Goal: Task Accomplishment & Management: Manage account settings

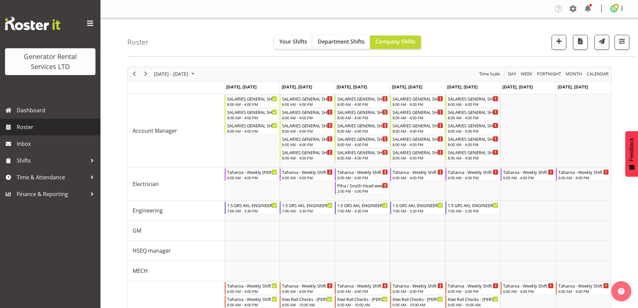
click at [48, 123] on span "Roster" at bounding box center [57, 127] width 80 height 10
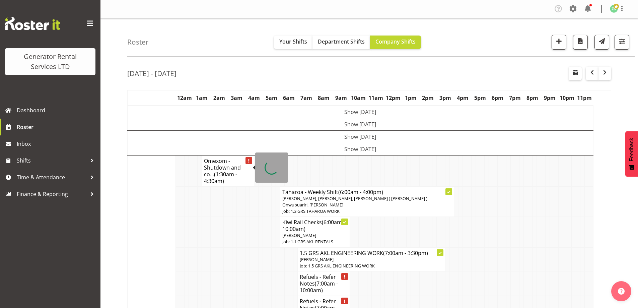
click at [242, 217] on td at bounding box center [243, 232] width 4 height 30
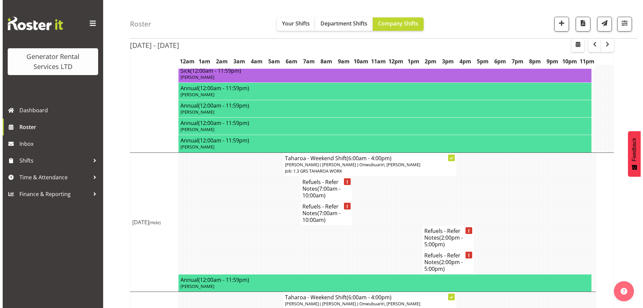
scroll to position [637, 0]
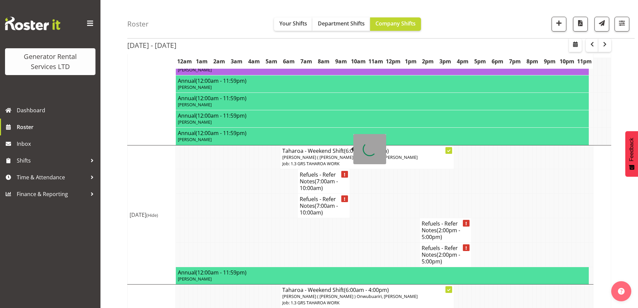
click at [325, 178] on span "(7:00am - 10:00am)" at bounding box center [319, 185] width 38 height 14
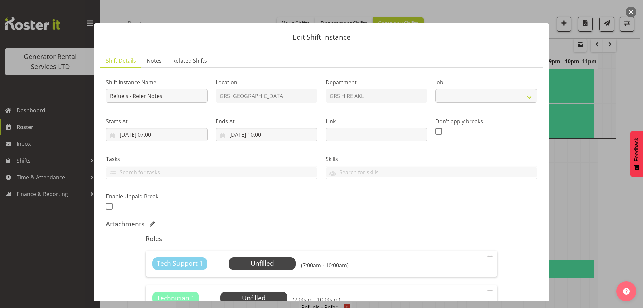
select select "9"
drag, startPoint x: 126, startPoint y: 96, endPoint x: 193, endPoint y: 102, distance: 67.3
click at [193, 102] on input "Refuels - Refer Notes" at bounding box center [157, 95] width 102 height 13
paste input "On call: [GEOGRAPHIC_DATA]: [PERSON_NAME], [PERSON_NAME], [PERSON_NAME], [PERSO…"
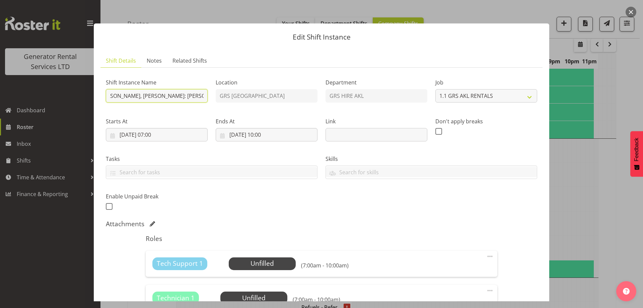
type input "Refuel On call: [GEOGRAPHIC_DATA]: [PERSON_NAME], [PERSON_NAME], [PERSON_NAME],…"
click at [570, 158] on div at bounding box center [321, 154] width 643 height 308
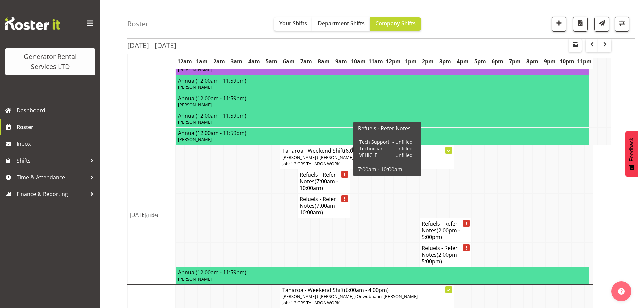
click at [317, 178] on span "(7:00am - 10:00am)" at bounding box center [319, 185] width 38 height 14
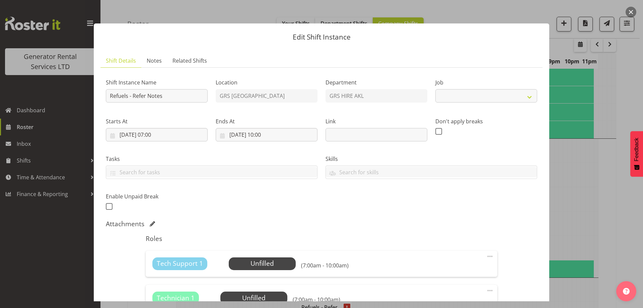
select select "9"
drag, startPoint x: 127, startPoint y: 96, endPoint x: 217, endPoint y: 108, distance: 90.8
click at [217, 108] on div "Shift Instance Name Refuels - Refer Notes Location GRS Auckland Department GRS …" at bounding box center [322, 142] width 440 height 147
paste input "#312 @ [STREET_ADDRESS]"
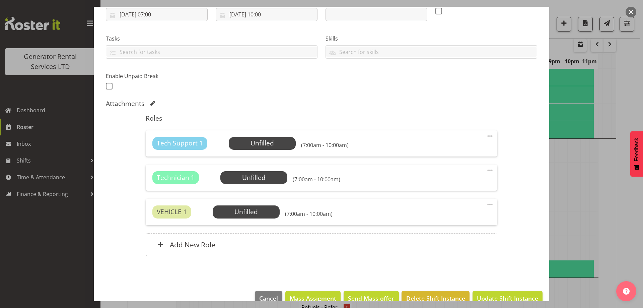
scroll to position [135, 0]
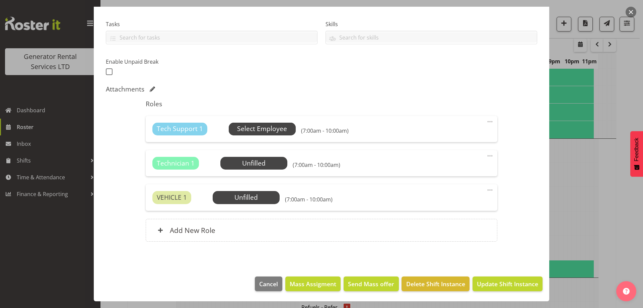
type input "Refuel #312 @ [STREET_ADDRESS]"
click at [278, 129] on span "Select Employee" at bounding box center [262, 129] width 50 height 10
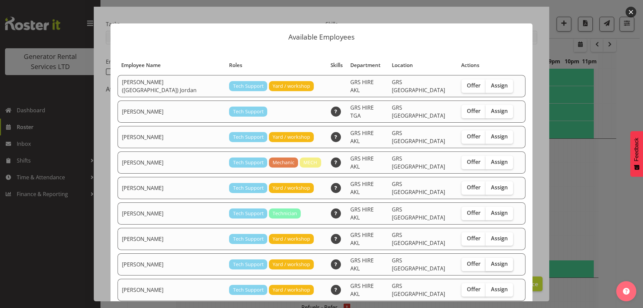
click at [486, 258] on label "Assign" at bounding box center [499, 264] width 27 height 13
click at [486, 262] on input "Assign" at bounding box center [488, 264] width 4 height 4
checkbox input "true"
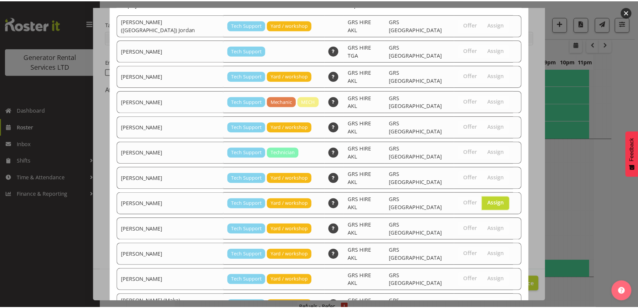
scroll to position [109, 0]
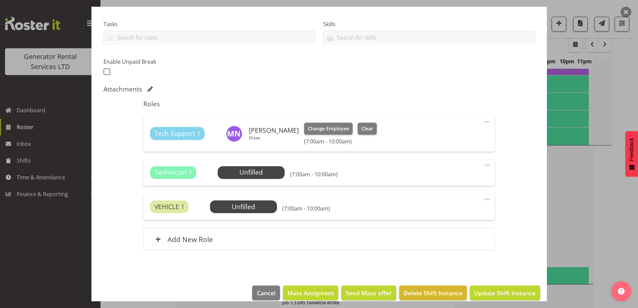
click at [483, 169] on span at bounding box center [487, 165] width 8 height 8
click at [462, 209] on link "Delete" at bounding box center [459, 204] width 64 height 12
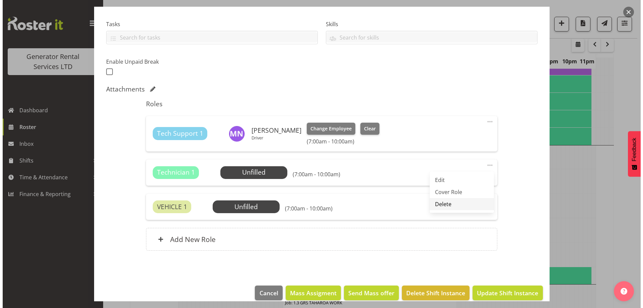
scroll to position [110, 0]
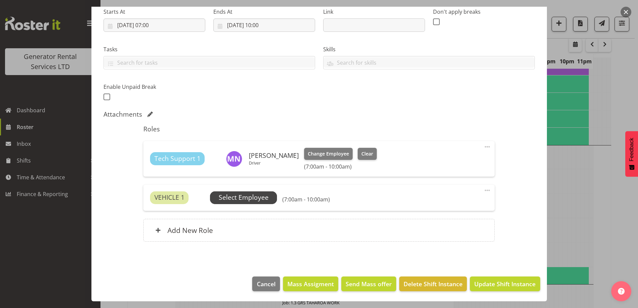
click at [264, 191] on div "VEHICLE 1 Unfilled Select Employee (7:00am - 10:00am) Edit Cover Role Delete" at bounding box center [318, 198] width 351 height 26
click at [262, 193] on span "Select Employee" at bounding box center [244, 198] width 50 height 10
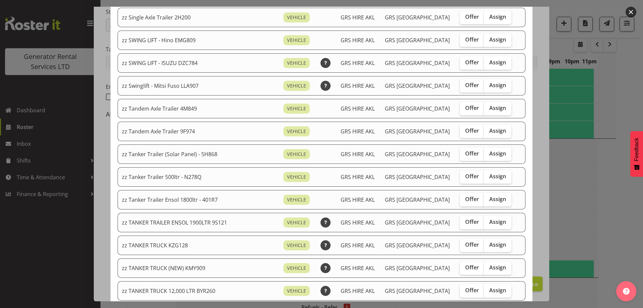
scroll to position [503, 0]
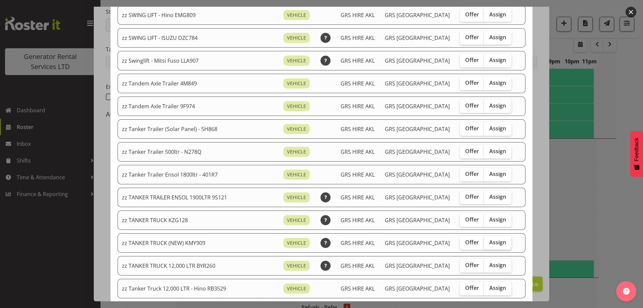
click at [489, 242] on span "Assign" at bounding box center [497, 242] width 17 height 7
click at [486, 242] on input "Assign" at bounding box center [486, 242] width 4 height 4
checkbox input "true"
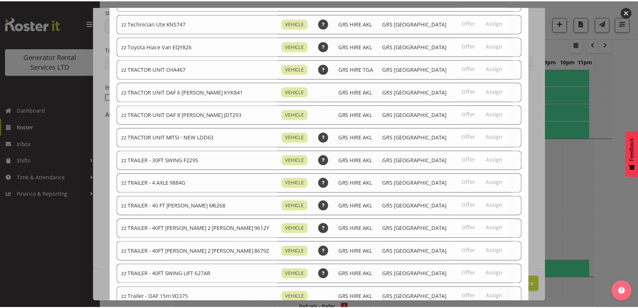
scroll to position [838, 0]
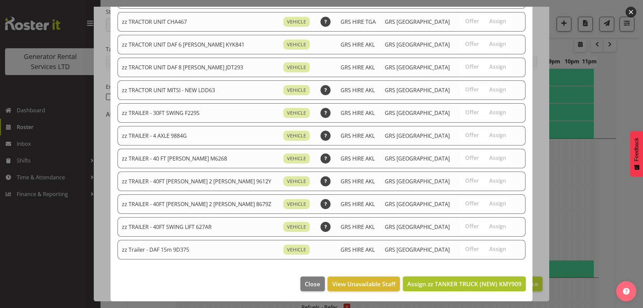
click at [493, 281] on span "Assign zz TANKER TRUCK (NEW) KMY909" at bounding box center [464, 284] width 114 height 8
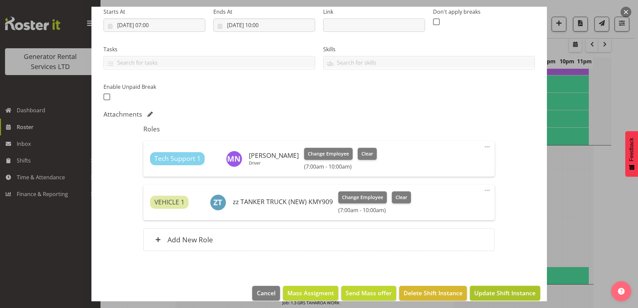
click at [493, 291] on span "Update Shift Instance" at bounding box center [504, 292] width 61 height 9
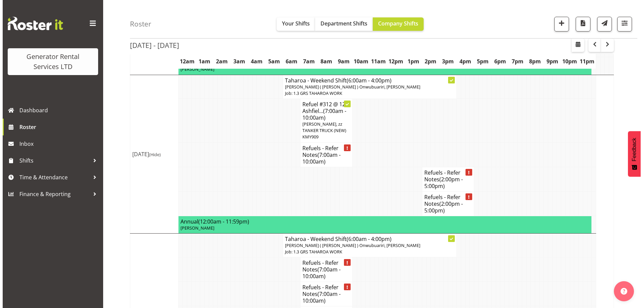
scroll to position [782, 0]
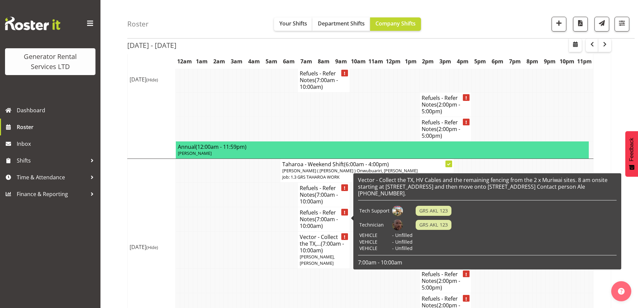
click at [329, 234] on h4 "Vector - Collect the TX,... (7:00am - 10:00am)" at bounding box center [324, 244] width 48 height 20
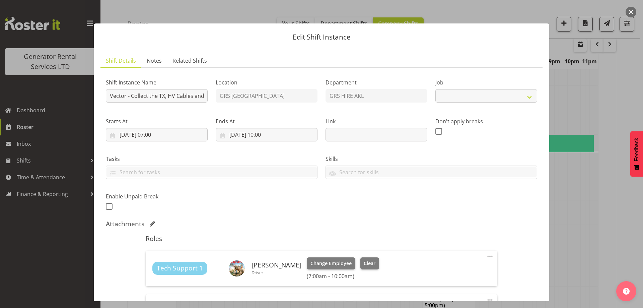
select select "7504"
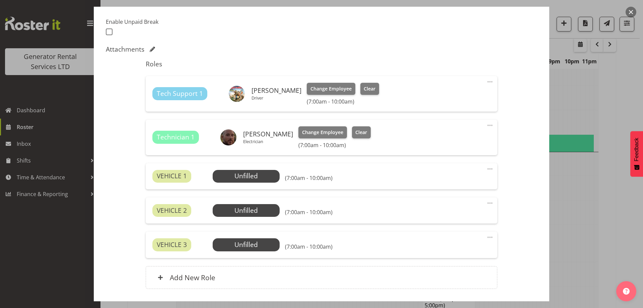
scroll to position [222, 0]
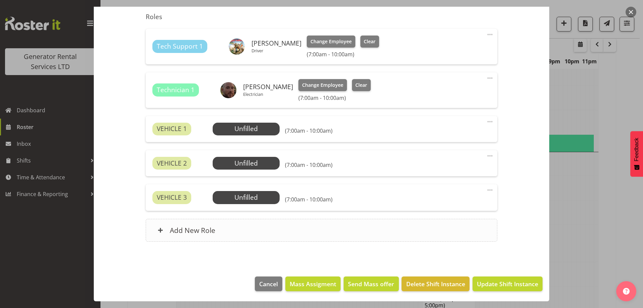
click at [284, 240] on div "Add New Role" at bounding box center [321, 230] width 351 height 23
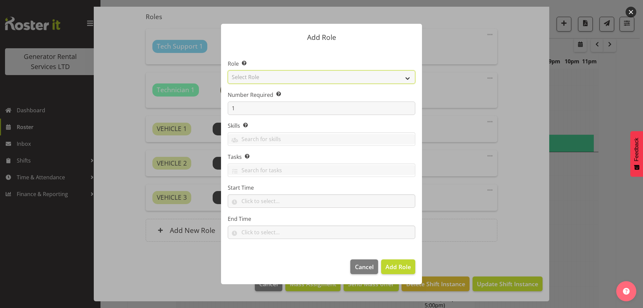
click at [277, 75] on select "Select Role Account Manager Electrician Engineering GM HSEQ manager MECH Mechan…" at bounding box center [322, 76] width 188 height 13
select select "20"
click at [228, 70] on select "Select Role Account Manager Electrician Engineering GM HSEQ manager MECH Mechan…" at bounding box center [322, 76] width 188 height 13
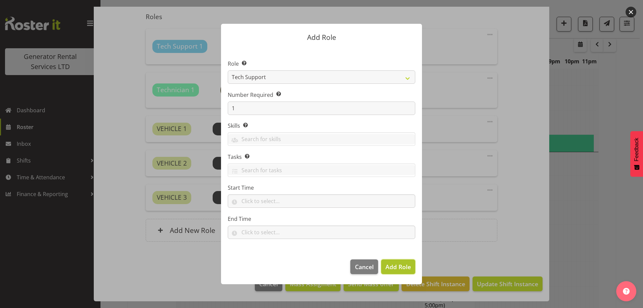
click at [396, 264] on span "Add Role" at bounding box center [398, 267] width 25 height 8
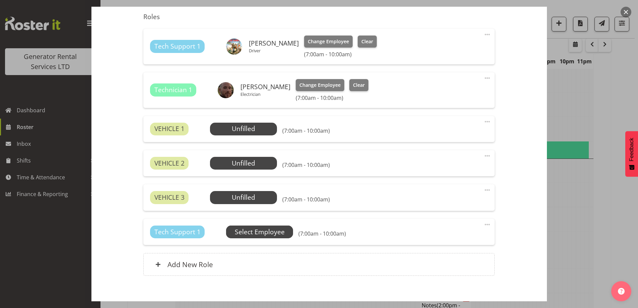
click at [265, 232] on span "Select Employee" at bounding box center [260, 232] width 50 height 10
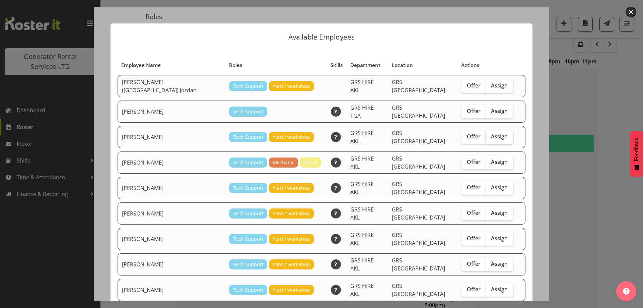
click at [491, 133] on span "Assign" at bounding box center [499, 136] width 17 height 7
click at [486, 134] on input "Assign" at bounding box center [488, 136] width 4 height 4
checkbox input "true"
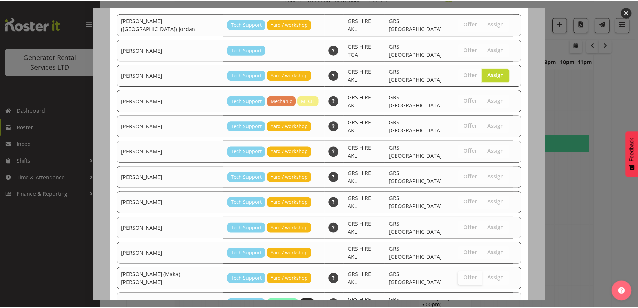
scroll to position [86, 0]
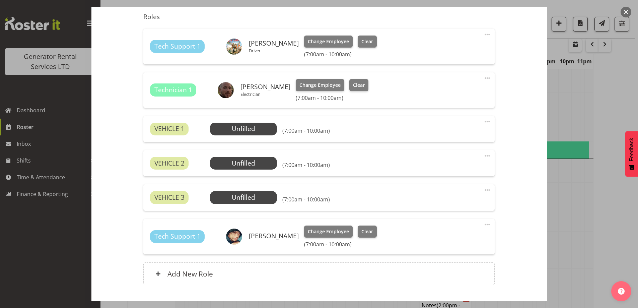
scroll to position [265, 0]
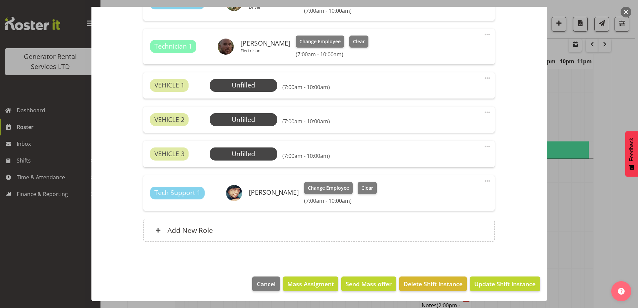
click at [483, 77] on span at bounding box center [487, 78] width 8 height 8
click at [466, 116] on link "Delete" at bounding box center [459, 117] width 64 height 12
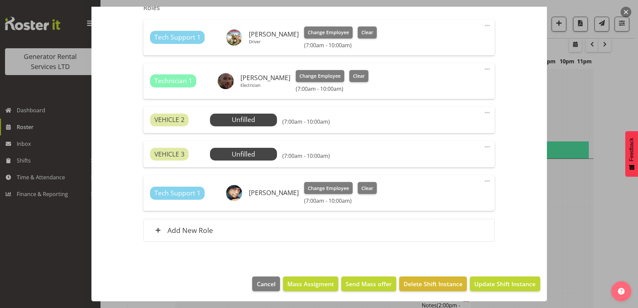
scroll to position [231, 0]
click at [484, 115] on span at bounding box center [487, 113] width 8 height 8
click at [458, 149] on link "Delete" at bounding box center [459, 151] width 64 height 12
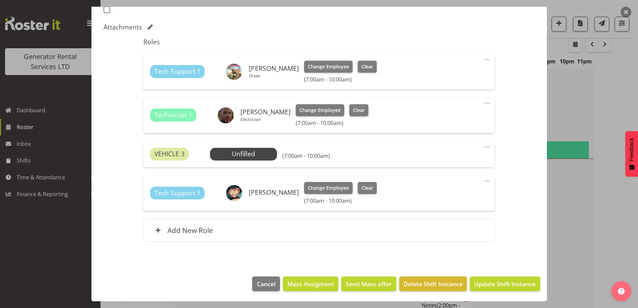
click at [483, 147] on span at bounding box center [487, 147] width 8 height 8
click at [460, 183] on link "Delete" at bounding box center [459, 186] width 64 height 12
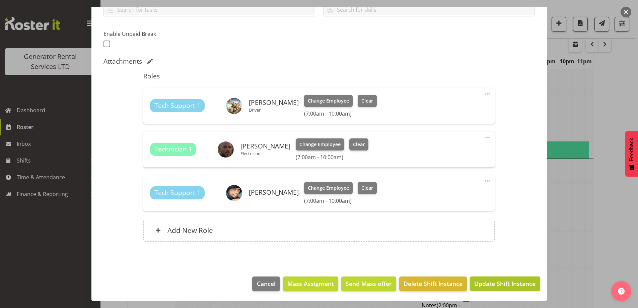
click at [494, 285] on span "Update Shift Instance" at bounding box center [504, 283] width 61 height 9
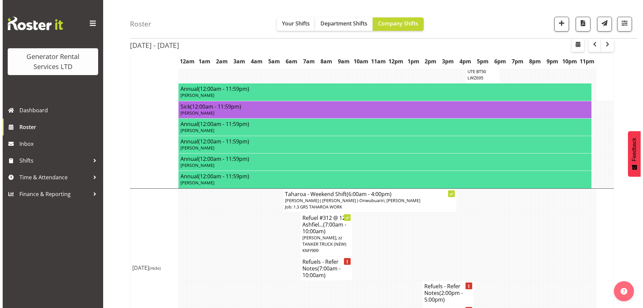
scroll to position [725, 0]
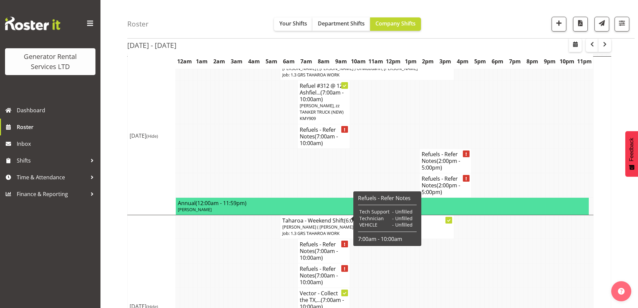
click at [322, 247] on span "(7:00am - 10:00am)" at bounding box center [319, 254] width 38 height 14
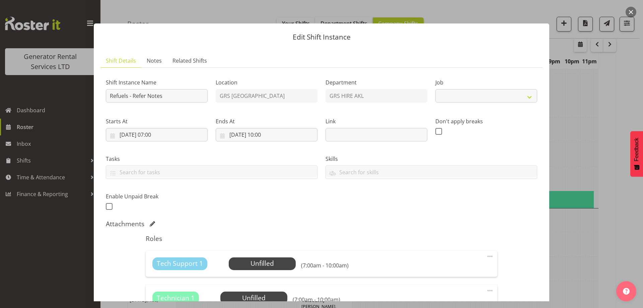
select select "9"
drag, startPoint x: 126, startPoint y: 96, endPoint x: 360, endPoint y: 125, distance: 235.3
click at [360, 125] on div "Shift Instance Name Refuels - Refer Notes Location GRS Auckland Department GRS …" at bounding box center [322, 142] width 440 height 147
paste input "#312 @ [STREET_ADDRESS]"
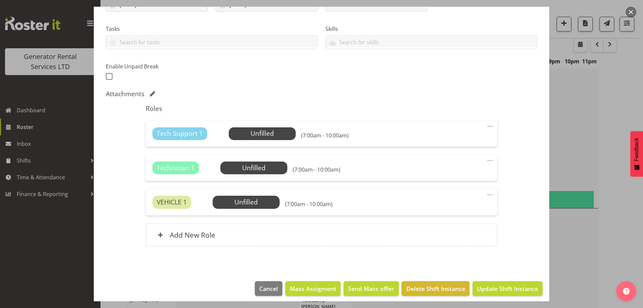
scroll to position [135, 0]
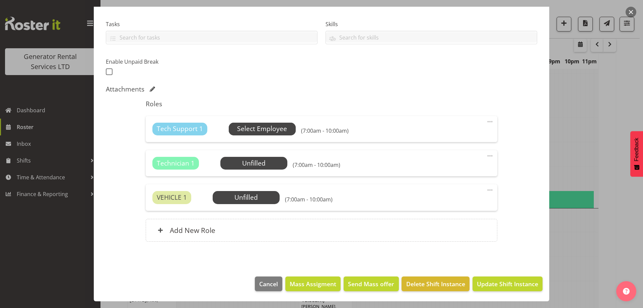
type input "Refuel #312 @ [STREET_ADDRESS]"
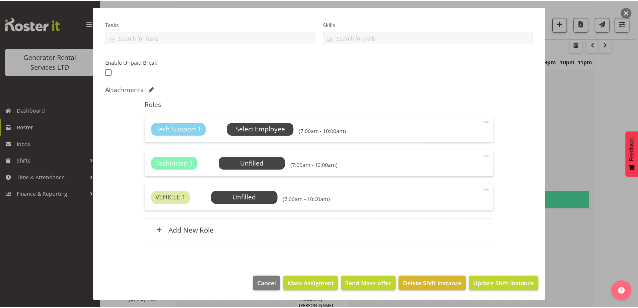
scroll to position [0, 0]
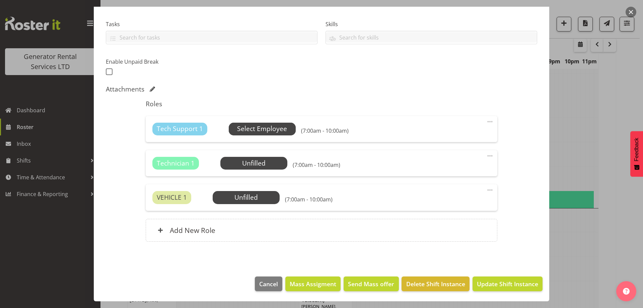
click at [272, 128] on span "Select Employee" at bounding box center [262, 129] width 50 height 10
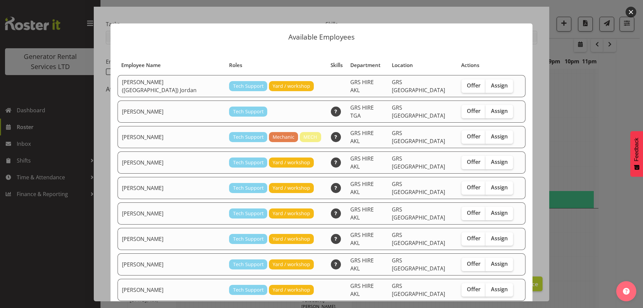
click at [565, 235] on div at bounding box center [321, 154] width 643 height 308
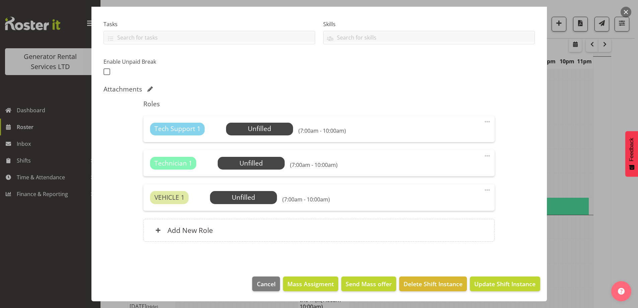
click at [483, 156] on span at bounding box center [487, 156] width 8 height 8
click at [437, 196] on link "Delete" at bounding box center [459, 195] width 64 height 12
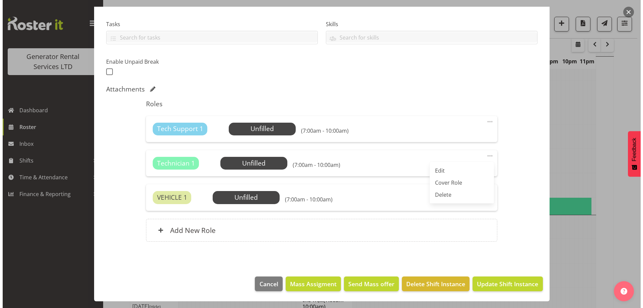
scroll to position [100, 0]
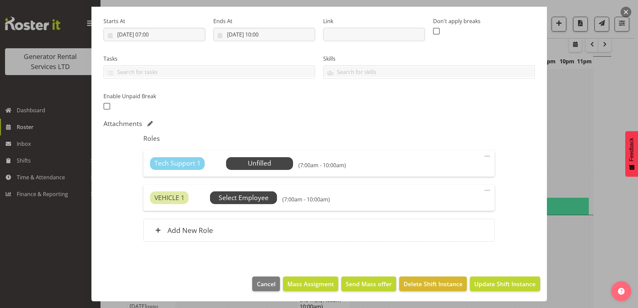
click at [243, 195] on span "Select Employee" at bounding box center [244, 198] width 50 height 10
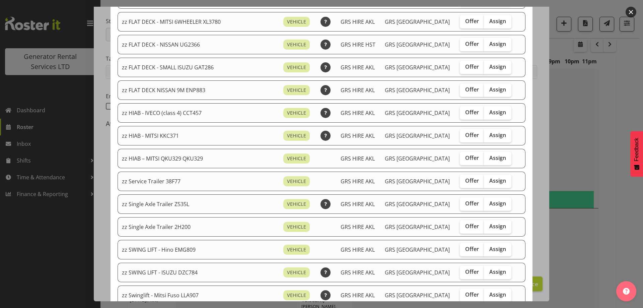
scroll to position [536, 0]
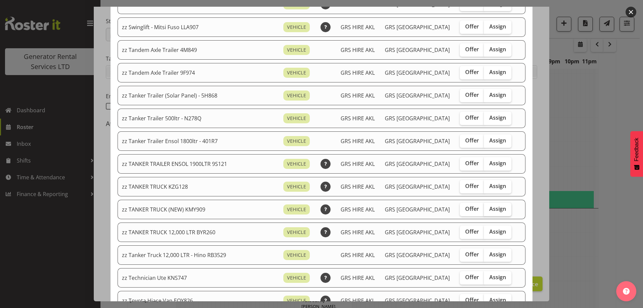
click at [489, 207] on span "Assign" at bounding box center [497, 208] width 17 height 7
click at [484, 207] on input "Assign" at bounding box center [486, 209] width 4 height 4
checkbox input "true"
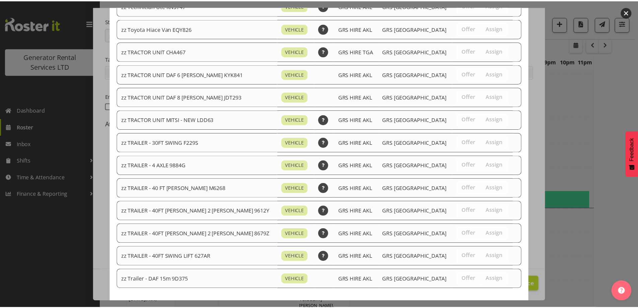
scroll to position [838, 0]
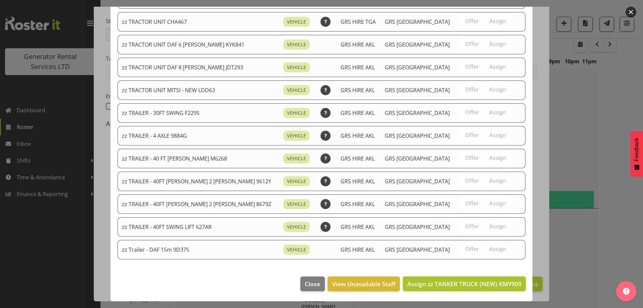
click at [489, 283] on span "Assign zz TANKER TRUCK (NEW) KMY909" at bounding box center [464, 284] width 114 height 8
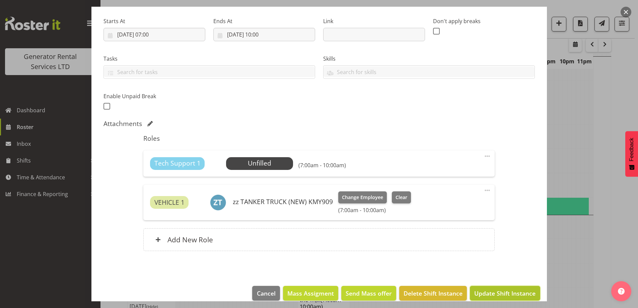
click at [515, 296] on span "Update Shift Instance" at bounding box center [504, 293] width 61 height 9
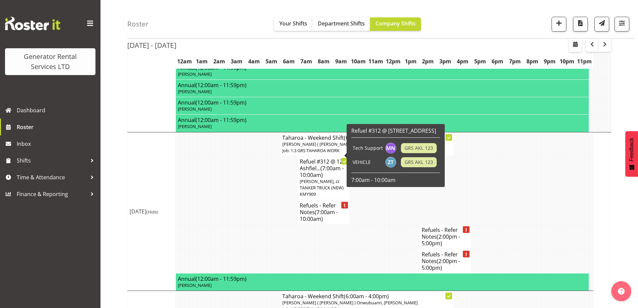
scroll to position [727, 0]
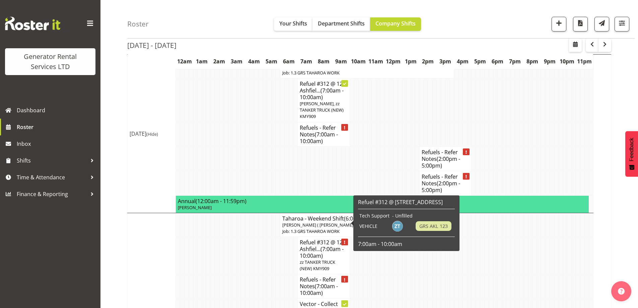
click at [329, 245] on span "(7:00am - 10:00am)" at bounding box center [322, 252] width 44 height 14
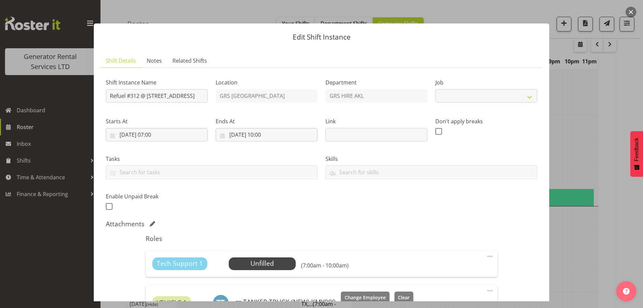
select select "9"
click at [259, 261] on span "Select Employee" at bounding box center [262, 264] width 50 height 10
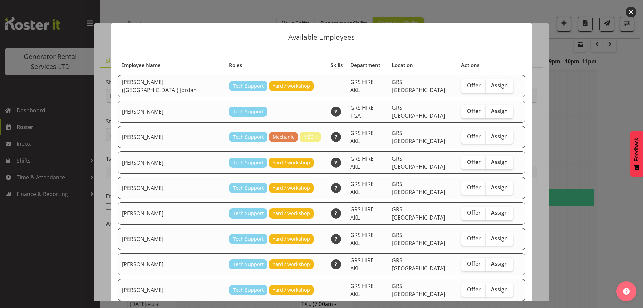
click at [589, 244] on div at bounding box center [321, 154] width 643 height 308
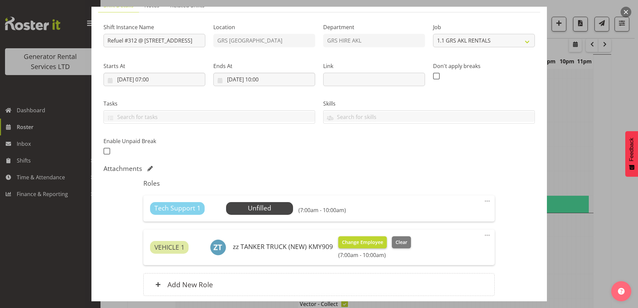
scroll to position [0, 0]
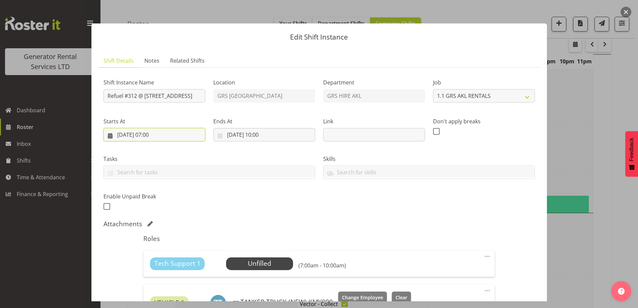
click at [186, 134] on input "[DATE] 07:00" at bounding box center [155, 134] width 102 height 13
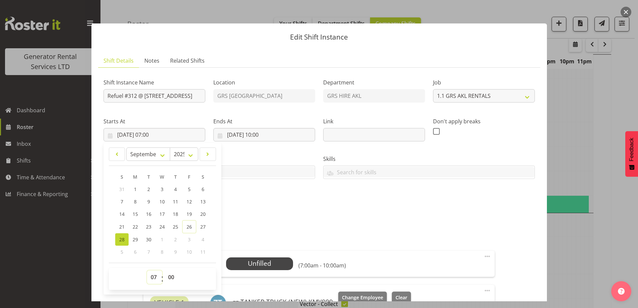
click at [157, 278] on select "00 01 02 03 04 05 06 07 08 09 10 11 12 13 14 15 16 17 18 19 20 21 22 23" at bounding box center [154, 276] width 15 height 13
select select "12"
click at [147, 270] on select "00 01 02 03 04 05 06 07 08 09 10 11 12 13 14 15 16 17 18 19 20 21 22 23" at bounding box center [154, 276] width 15 height 13
type input "[DATE] 12:00"
click at [288, 138] on input "[DATE] 10:00" at bounding box center [264, 134] width 102 height 13
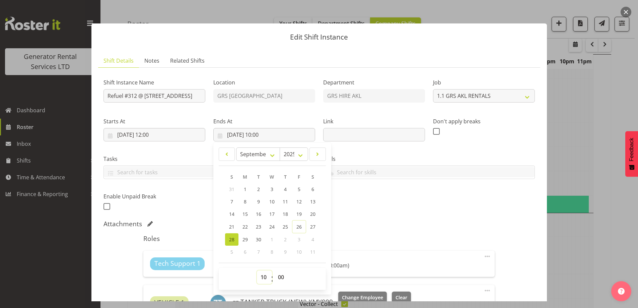
click at [264, 272] on select "00 01 02 03 04 05 06 07 08 09 10 11 12 13 14 15 16 17 18 19 20 21 22 23" at bounding box center [264, 276] width 15 height 13
select select "14"
click at [257, 270] on select "00 01 02 03 04 05 06 07 08 09 10 11 12 13 14 15 16 17 18 19 20 21 22 23" at bounding box center [264, 276] width 15 height 13
type input "[DATE] 14:00"
click at [351, 217] on div "Shift Instance Name Refuel #312 @ [STREET_ADDRESS] Valley Location [GEOGRAPHIC_…" at bounding box center [320, 216] width 432 height 286
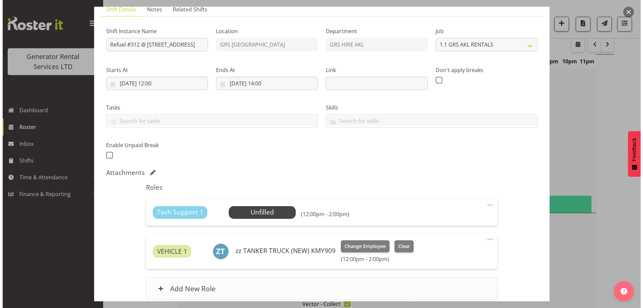
scroll to position [110, 0]
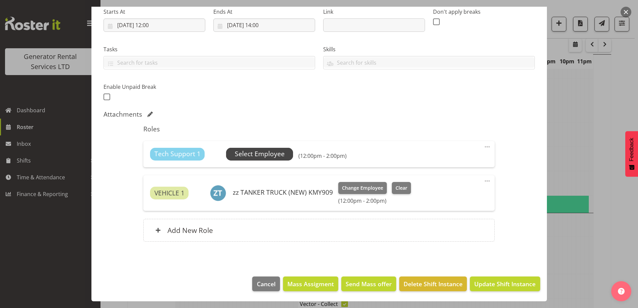
click at [266, 160] on span "Select Employee" at bounding box center [259, 154] width 67 height 13
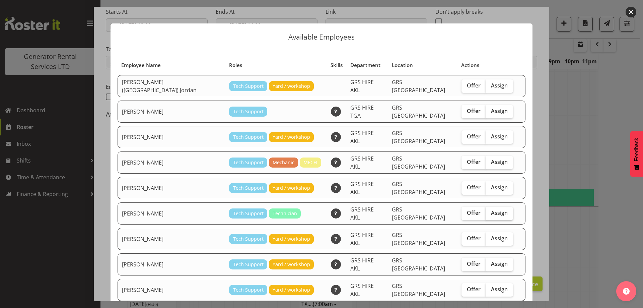
click at [491, 209] on span "Assign" at bounding box center [499, 212] width 17 height 7
click at [486, 211] on input "Assign" at bounding box center [488, 213] width 4 height 4
checkbox input "true"
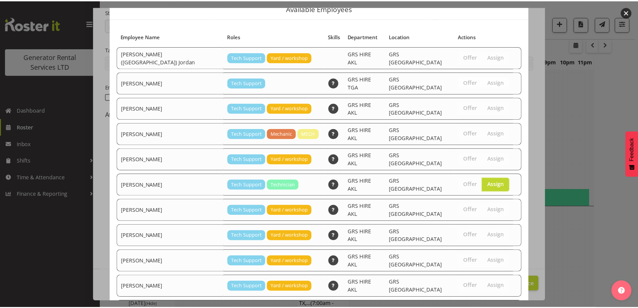
scroll to position [109, 0]
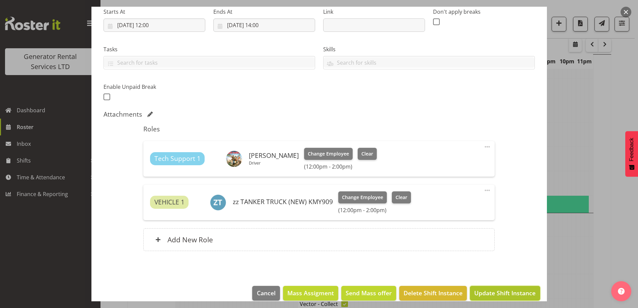
click at [489, 290] on span "Update Shift Instance" at bounding box center [504, 292] width 61 height 9
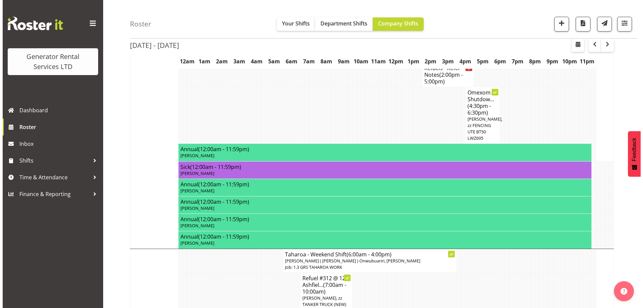
scroll to position [658, 0]
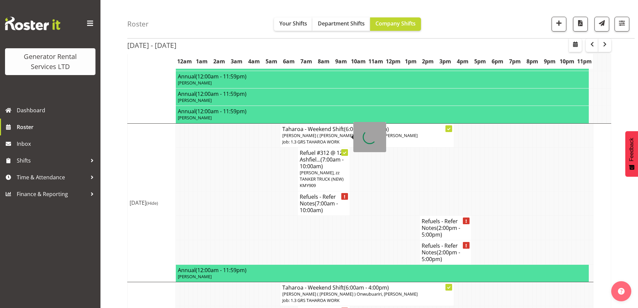
click at [317, 170] on p "[PERSON_NAME], zz TANKER TRUCK (NEW) KMY909" at bounding box center [324, 179] width 48 height 19
select select
select select "8"
select select "2025"
select select "7"
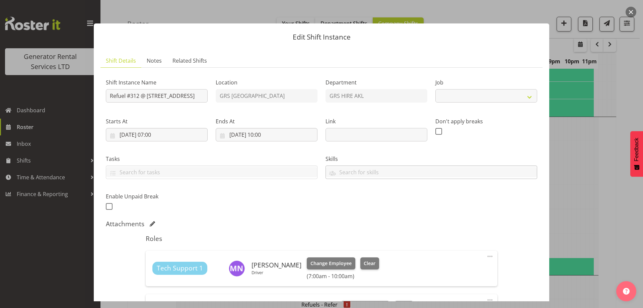
select select "9"
click at [179, 131] on input "[DATE] 07:00" at bounding box center [157, 134] width 102 height 13
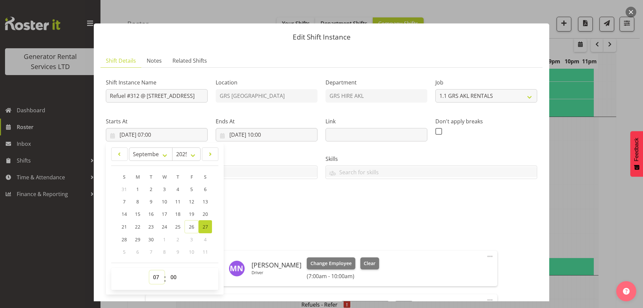
click at [155, 272] on select "00 01 02 03 04 05 06 07 08 09 10 11 12 13 14 15 16 17 18 19 20 21 22 23" at bounding box center [156, 276] width 15 height 13
select select "12"
click at [149, 270] on select "00 01 02 03 04 05 06 07 08 09 10 11 12 13 14 15 16 17 18 19 20 21 22 23" at bounding box center [156, 276] width 15 height 13
type input "[DATE] 12:00"
click at [285, 139] on input "[DATE] 10:00" at bounding box center [267, 134] width 102 height 13
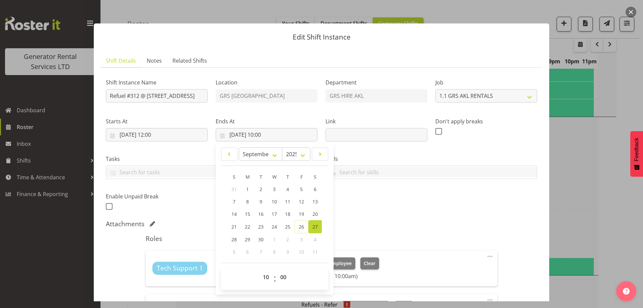
drag, startPoint x: 261, startPoint y: 285, endPoint x: 264, endPoint y: 278, distance: 7.4
click at [262, 282] on span "00 01 02 03 04 05 06 07 08 09 10 11 12 13 14 15 16 17 18 19 20 21 22 23" at bounding box center [266, 278] width 15 height 17
click at [264, 277] on select "00 01 02 03 04 05 06 07 08 09 10 11 12 13 14 15 16 17 18 19 20 21 22 23" at bounding box center [266, 276] width 15 height 13
select select "14"
click at [259, 270] on select "00 01 02 03 04 05 06 07 08 09 10 11 12 13 14 15 16 17 18 19 20 21 22 23" at bounding box center [266, 276] width 15 height 13
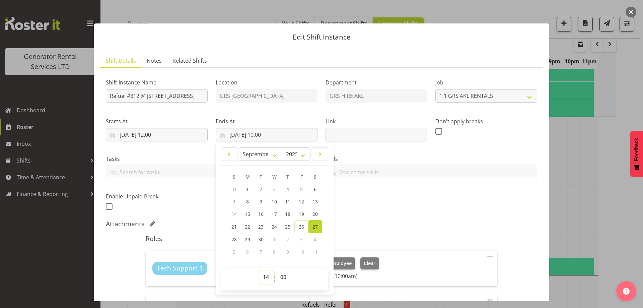
type input "[DATE] 14:00"
click at [359, 220] on div "Attachments" at bounding box center [322, 224] width 432 height 8
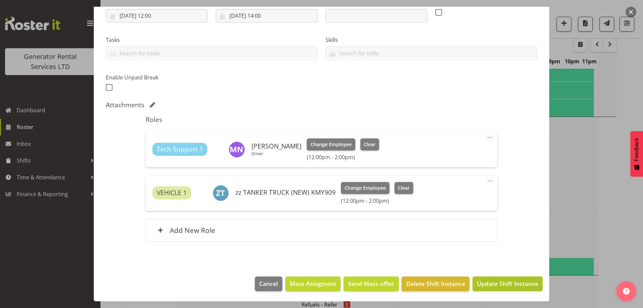
click at [492, 279] on button "Update Shift Instance" at bounding box center [508, 283] width 70 height 15
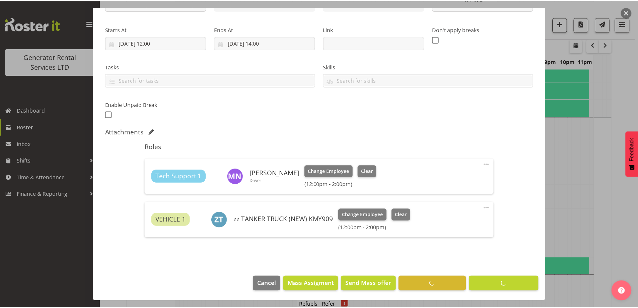
scroll to position [22, 0]
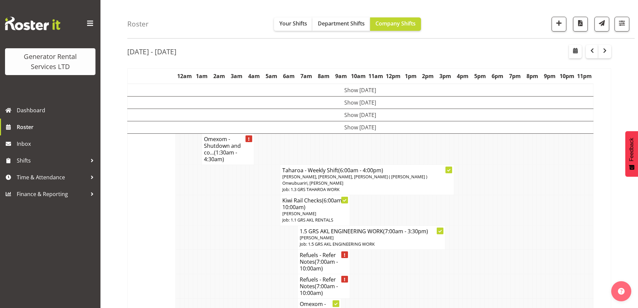
click at [261, 195] on td at bounding box center [261, 210] width 4 height 30
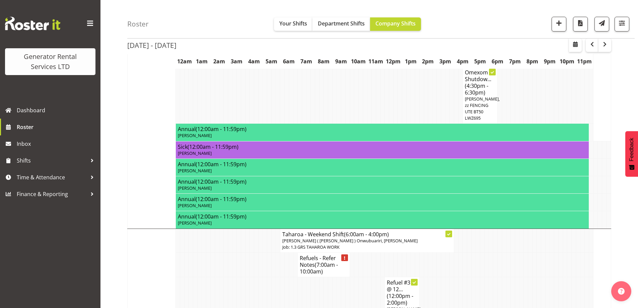
scroll to position [591, 0]
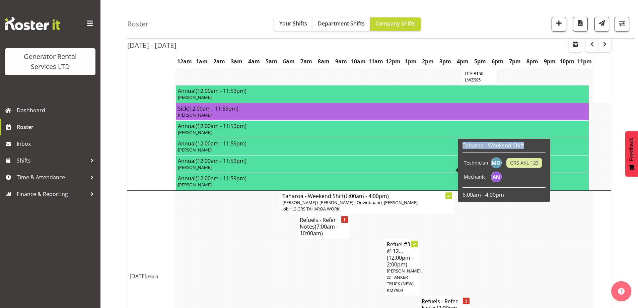
drag, startPoint x: 463, startPoint y: 145, endPoint x: 463, endPoint y: 149, distance: 4.0
click at [463, 149] on div "Taharoa - Weekend Shift Technician GRS AKL 123 Mechanic 6:00am - 4:00pm" at bounding box center [504, 170] width 83 height 56
copy h6 "Taharoa - Weekend Shift"
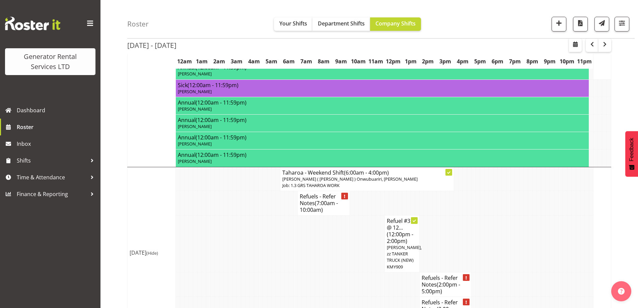
scroll to position [625, 0]
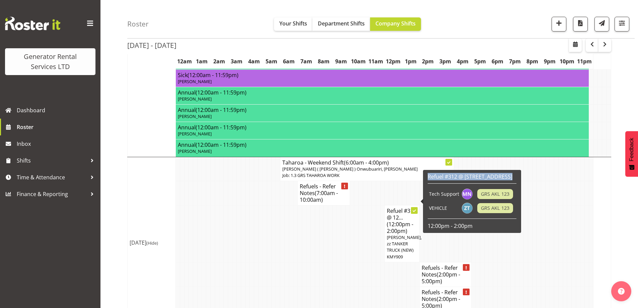
drag, startPoint x: 428, startPoint y: 177, endPoint x: 429, endPoint y: 181, distance: 4.4
click at [429, 181] on div "Refuel #312 @ [STREET_ADDRESS] VEHICLE GRS AKL 123 12:00pm - 2:00pm" at bounding box center [472, 201] width 89 height 56
copy h6 "Refuel #312 @ [STREET_ADDRESS]"
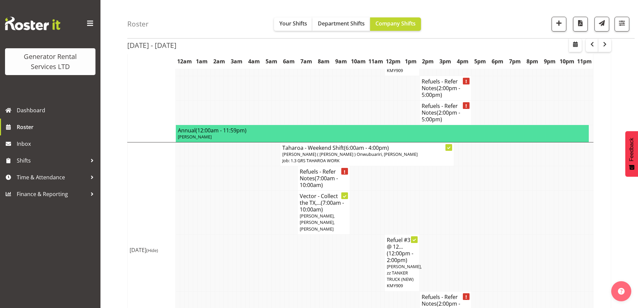
scroll to position [827, 0]
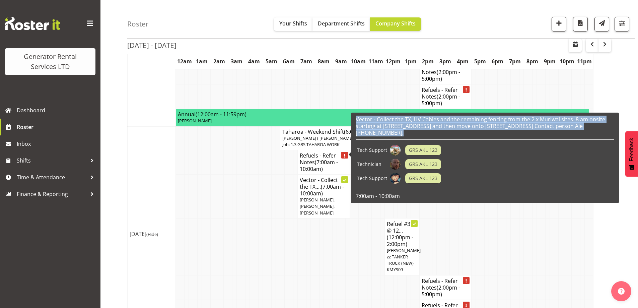
drag, startPoint x: 356, startPoint y: 120, endPoint x: 353, endPoint y: 133, distance: 13.3
click at [353, 133] on div "Vector - Collect the TX, HV Cables and the remaining fencing from the 2 x Muriw…" at bounding box center [485, 158] width 268 height 90
copy div "Vector - Collect the TX, HV Cables and the remaining fencing from the 2 x Muriw…"
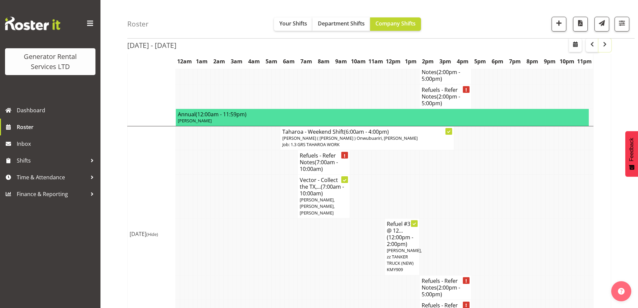
click at [607, 50] on button "button" at bounding box center [605, 45] width 13 height 13
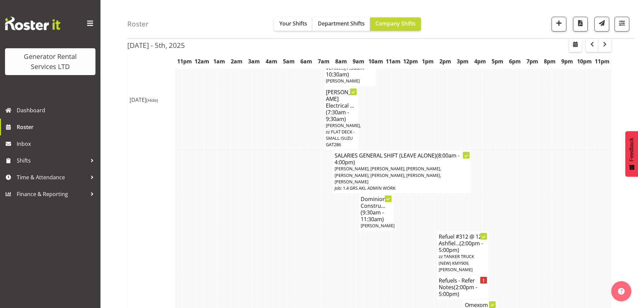
scroll to position [191, 0]
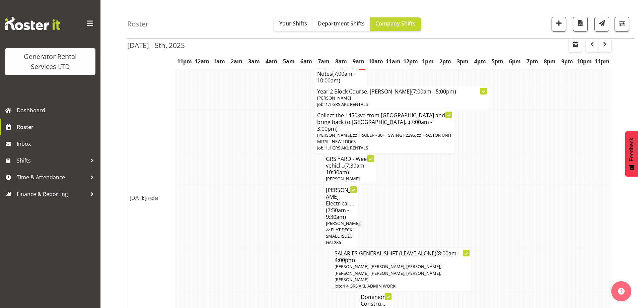
click at [212, 248] on td at bounding box center [213, 270] width 4 height 44
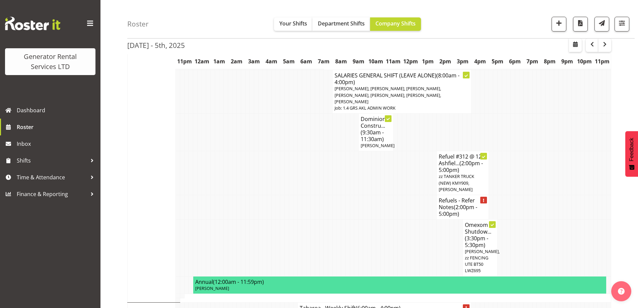
scroll to position [536, 0]
